Goal: Task Accomplishment & Management: Manage account settings

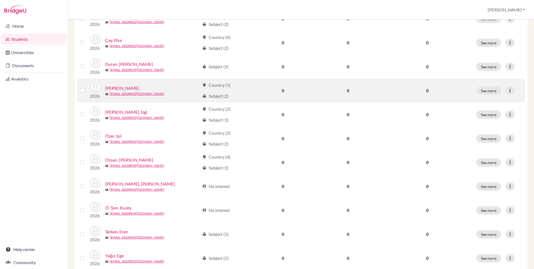
scroll to position [140, 0]
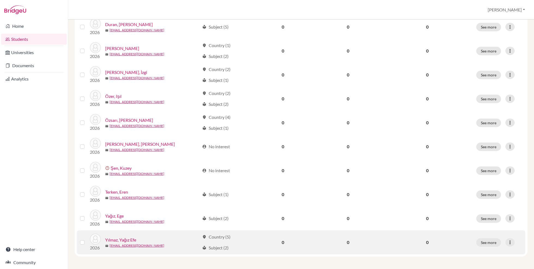
click at [124, 185] on link "Yılmaz, Yağız Efe" at bounding box center [120, 240] width 31 height 7
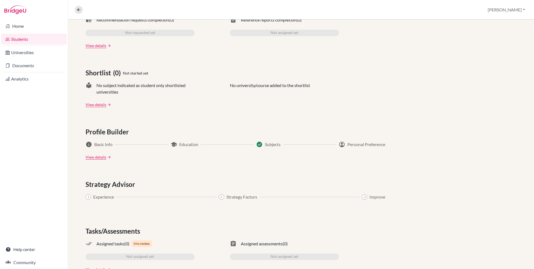
scroll to position [209, 0]
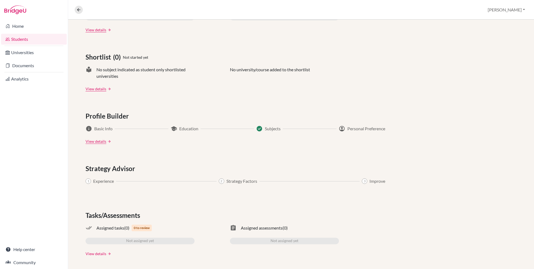
click at [103, 185] on link "View details" at bounding box center [95, 254] width 21 height 6
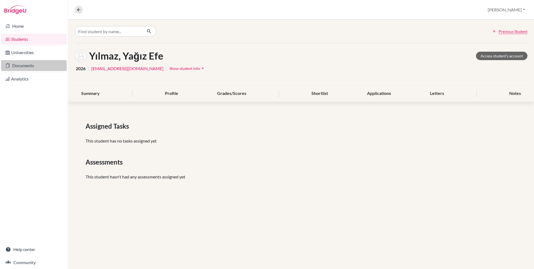
click at [30, 63] on link "Documents" at bounding box center [34, 65] width 66 height 11
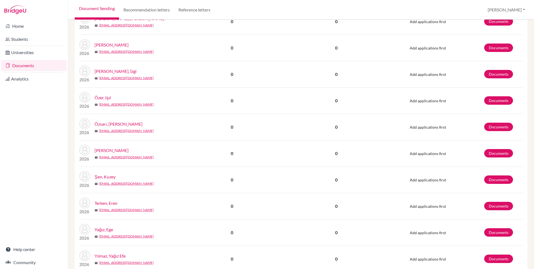
scroll to position [184, 0]
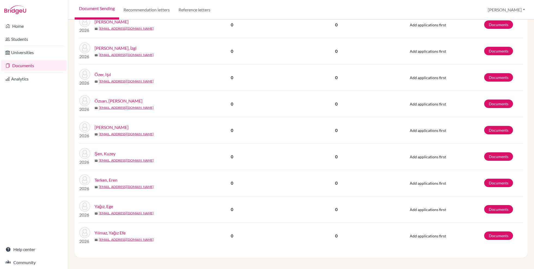
click at [117, 231] on link "Yılmaz, Yağız Efe" at bounding box center [109, 233] width 31 height 7
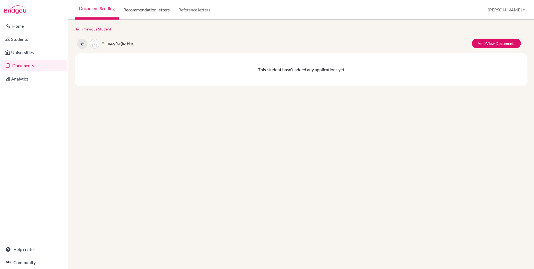
click at [143, 11] on link "Recommendation letters" at bounding box center [146, 10] width 55 height 20
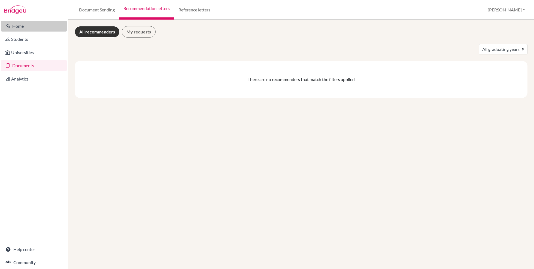
click at [26, 26] on link "Home" at bounding box center [34, 26] width 66 height 11
